Goal: Check status: Check status

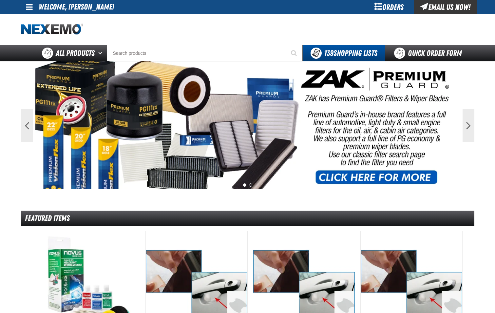
click at [397, 6] on div "Orders" at bounding box center [389, 7] width 49 height 14
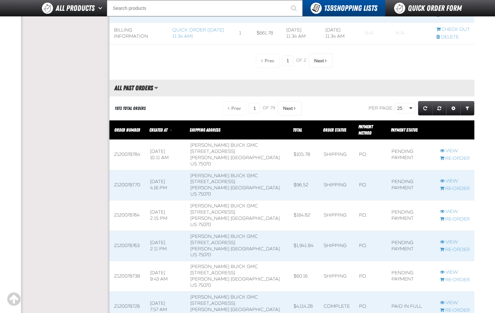
scroll to position [689, 0]
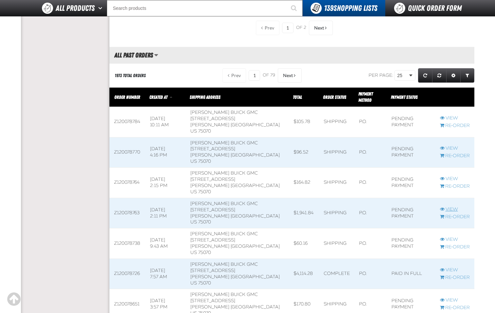
click at [448, 211] on link "View" at bounding box center [455, 209] width 30 height 6
